Goal: Navigation & Orientation: Find specific page/section

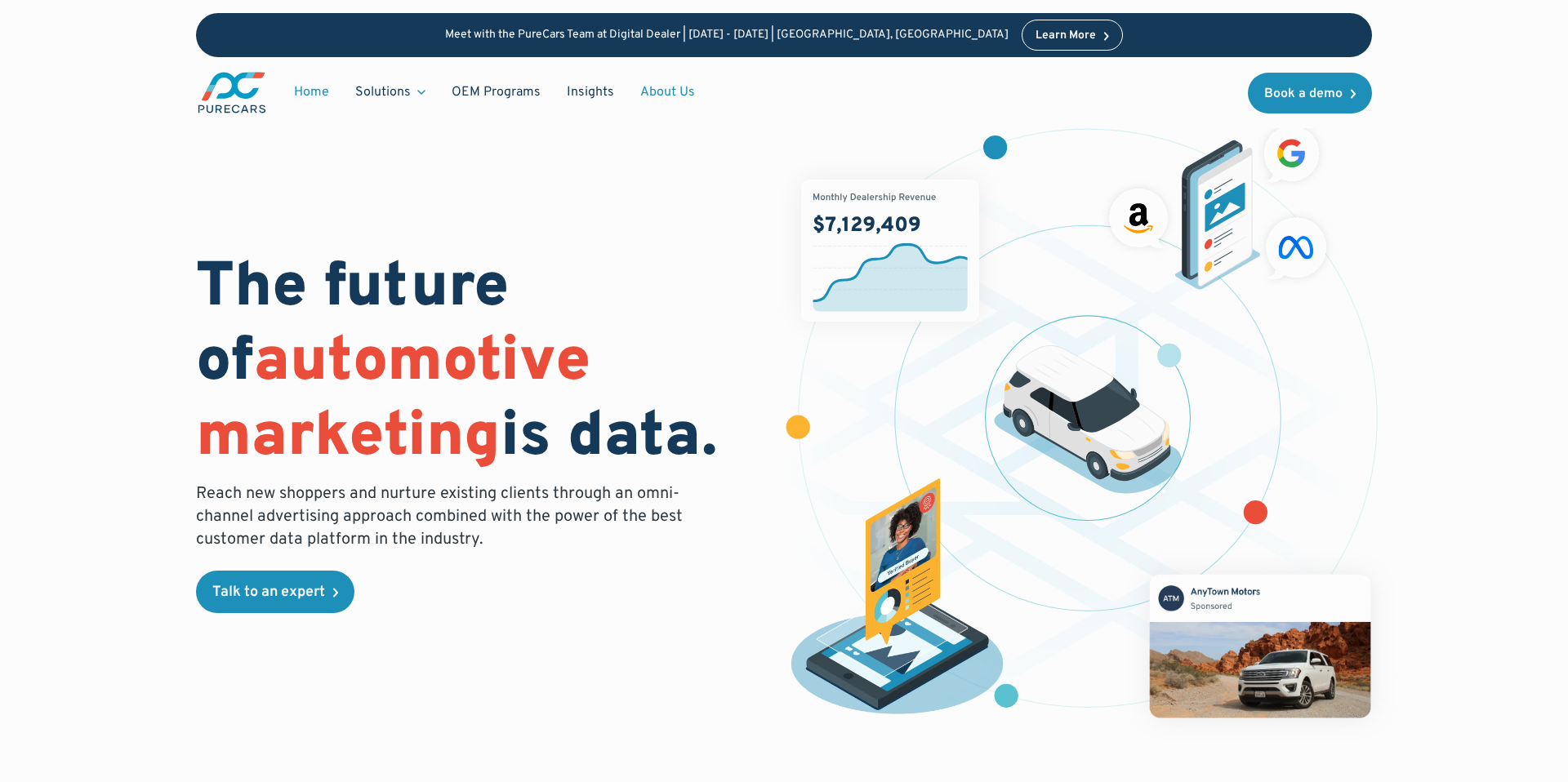
click at [661, 89] on link "About Us" at bounding box center [667, 92] width 80 height 31
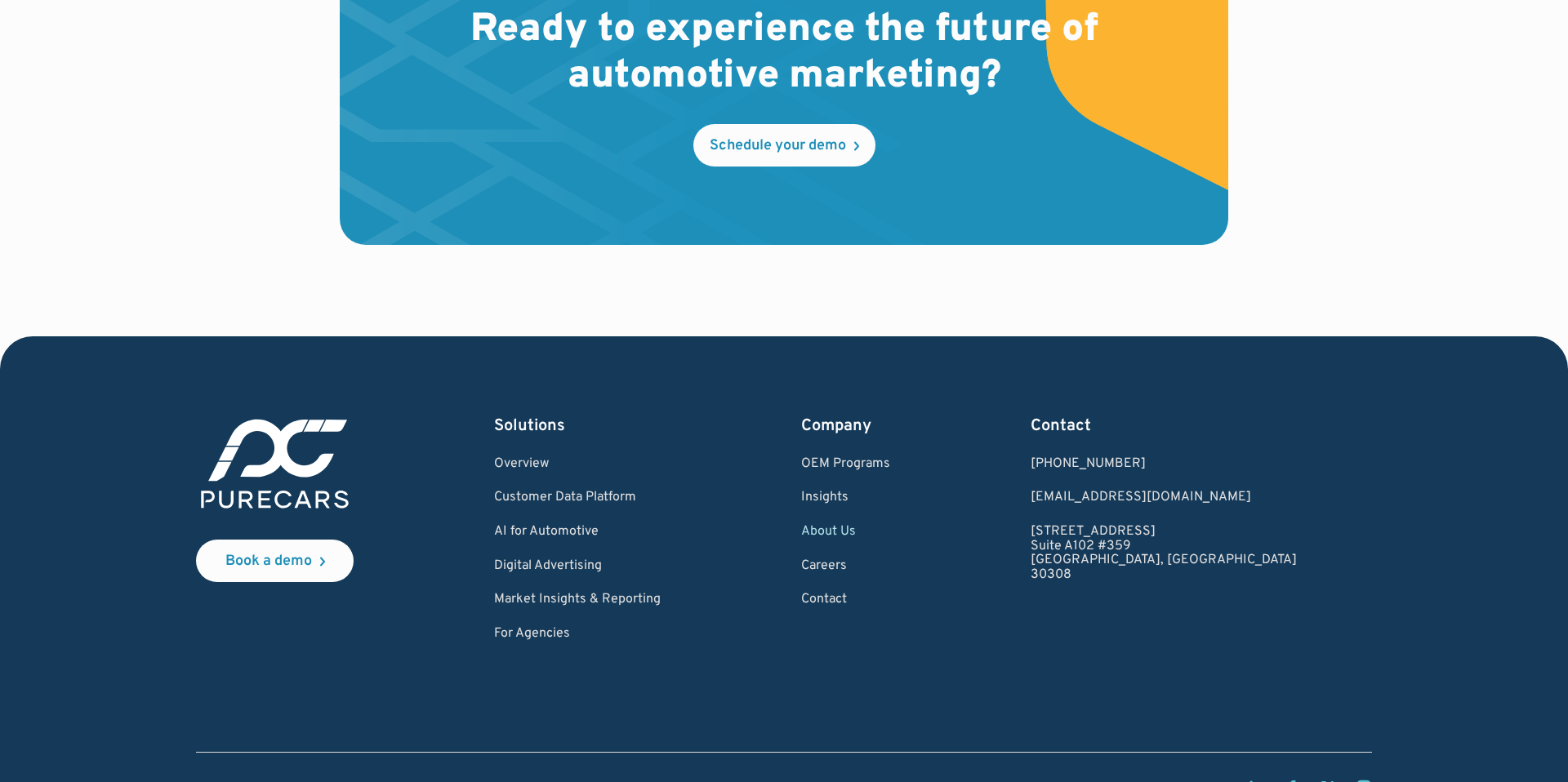
scroll to position [4784, 0]
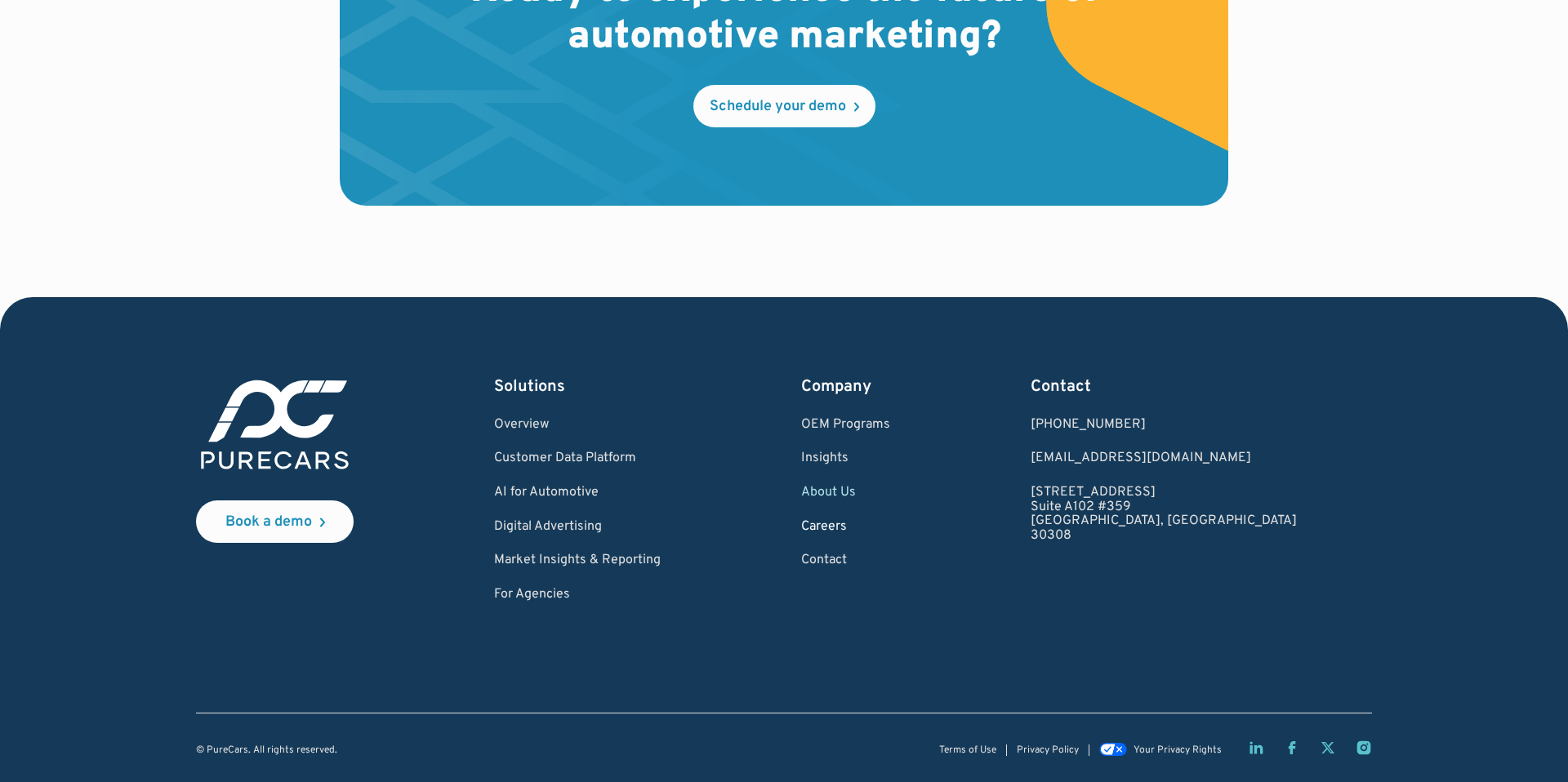
click at [888, 529] on link "Careers" at bounding box center [845, 526] width 89 height 14
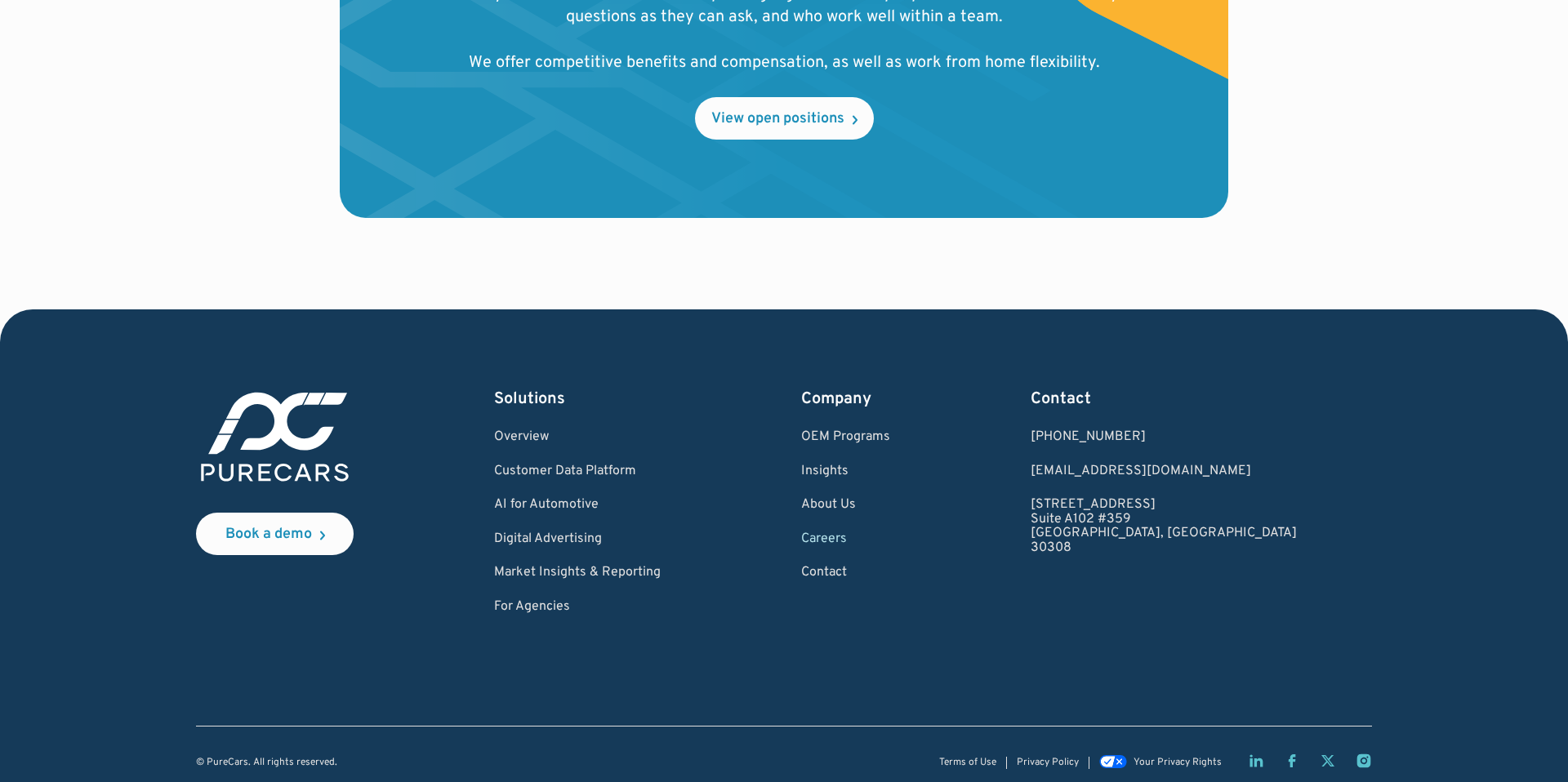
scroll to position [1876, 0]
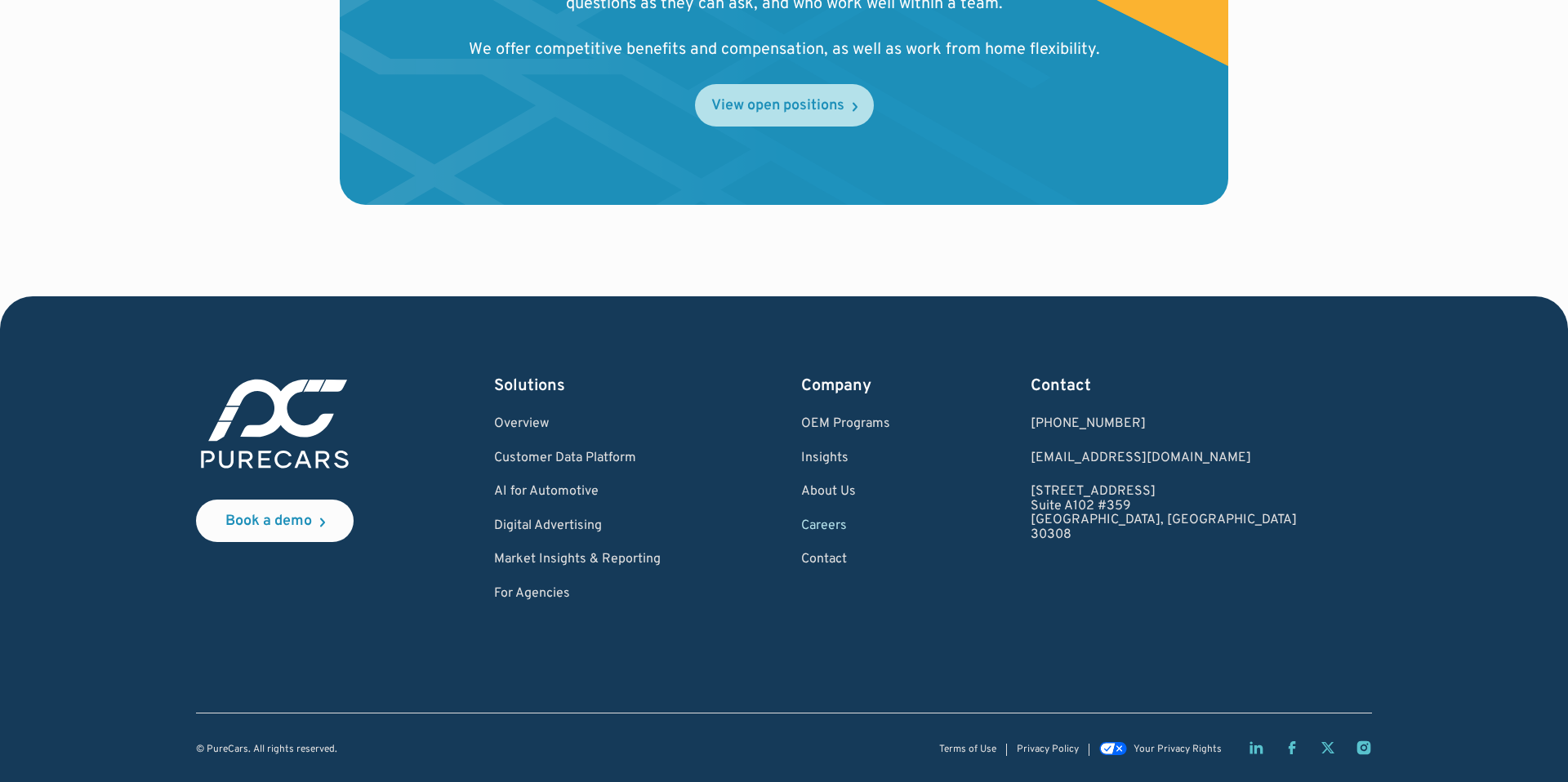
click at [726, 108] on div "View open positions" at bounding box center [777, 105] width 133 height 14
